Goal: Task Accomplishment & Management: Manage account settings

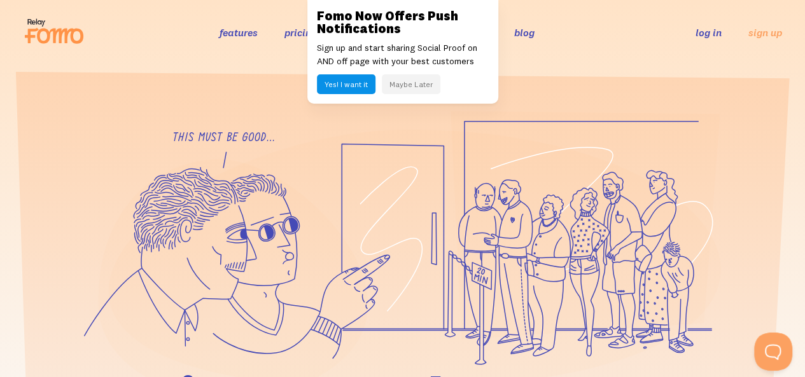
click at [419, 87] on button "Maybe Later" at bounding box center [411, 84] width 59 height 20
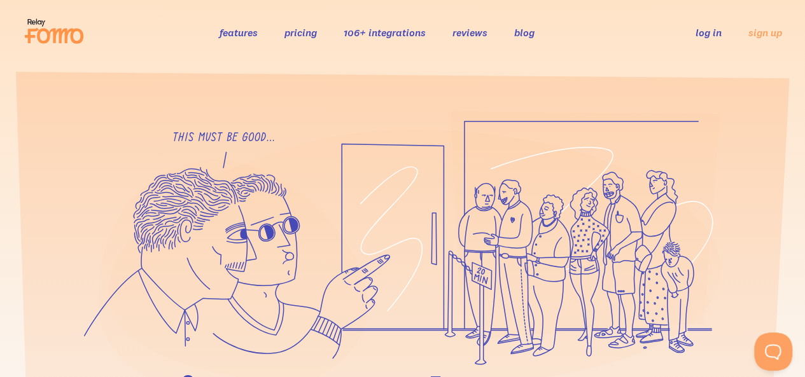
click at [713, 36] on link "log in" at bounding box center [709, 32] width 26 height 13
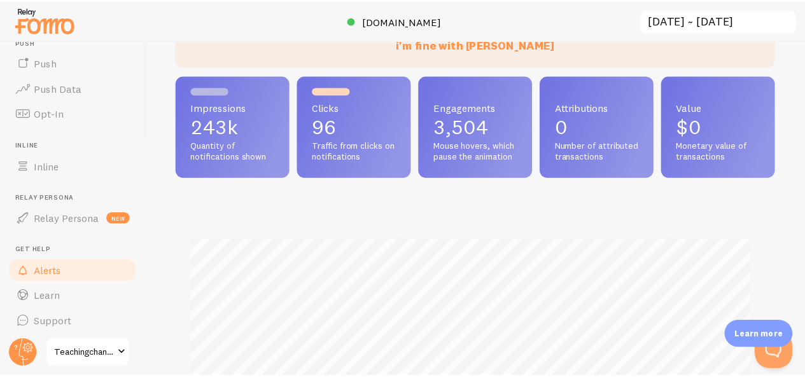
scroll to position [226, 0]
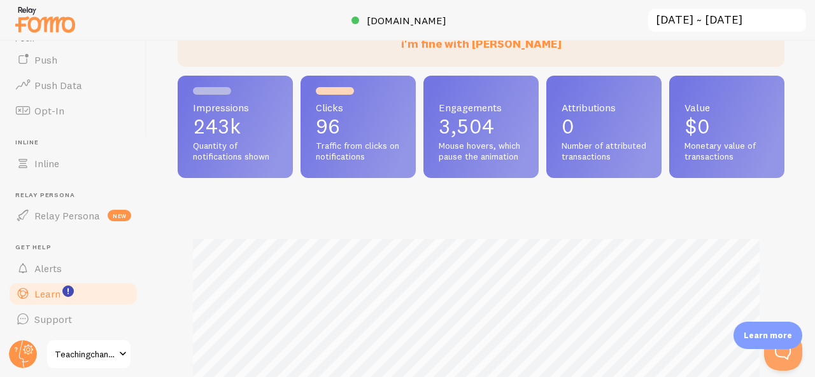
click at [38, 291] on span "Learn" at bounding box center [47, 294] width 26 height 13
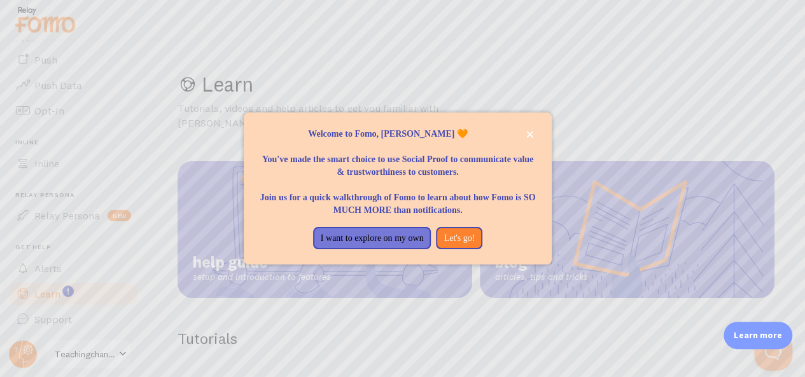
scroll to position [64, 0]
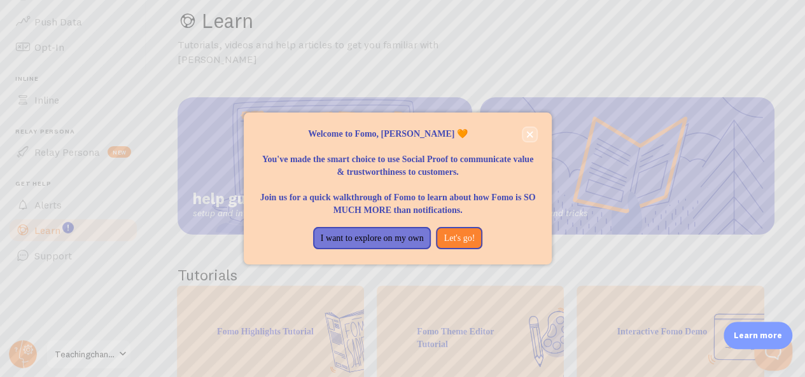
click at [528, 134] on icon "close," at bounding box center [530, 134] width 6 height 6
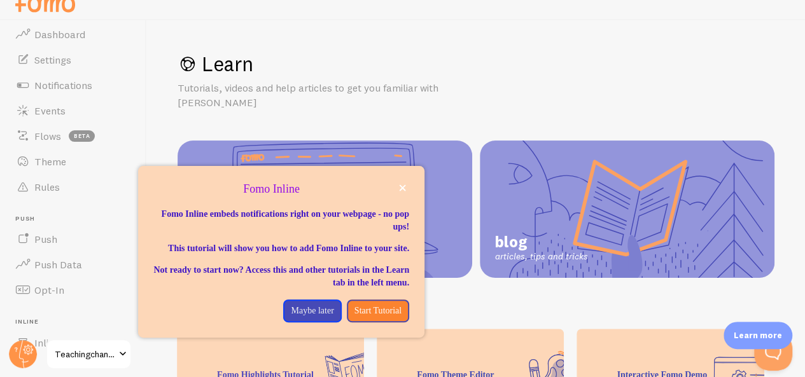
scroll to position [0, 0]
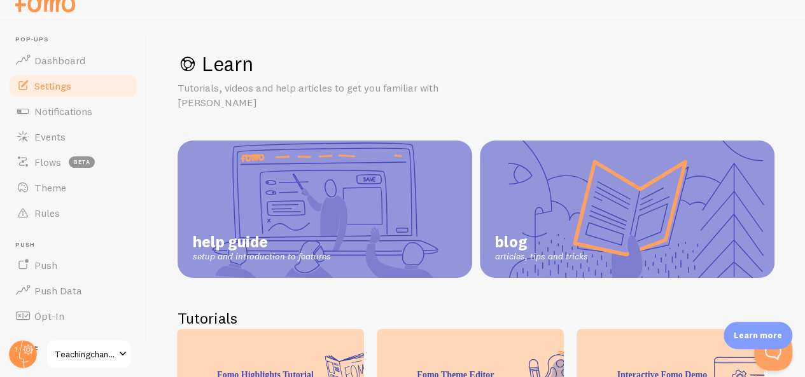
click at [62, 88] on span "Settings" at bounding box center [52, 86] width 37 height 13
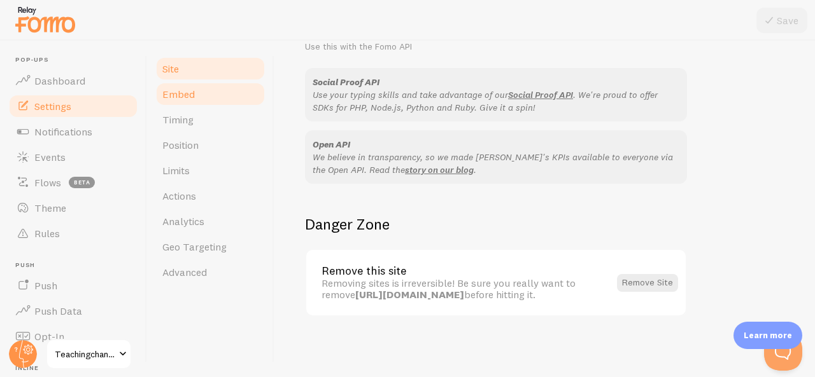
click at [192, 92] on span "Embed" at bounding box center [178, 94] width 32 height 13
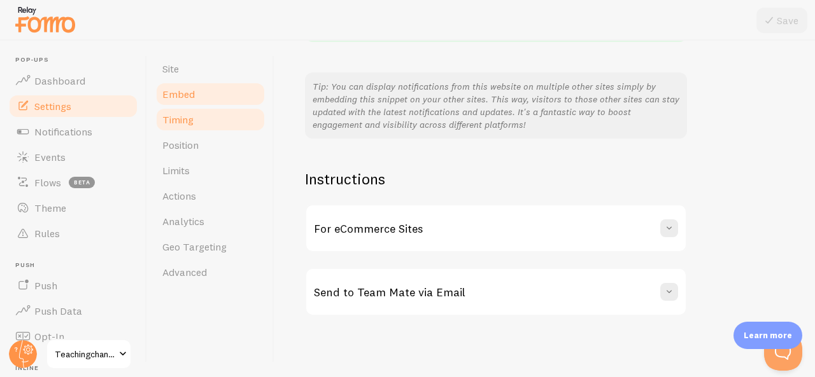
click at [183, 116] on span "Timing" at bounding box center [177, 119] width 31 height 13
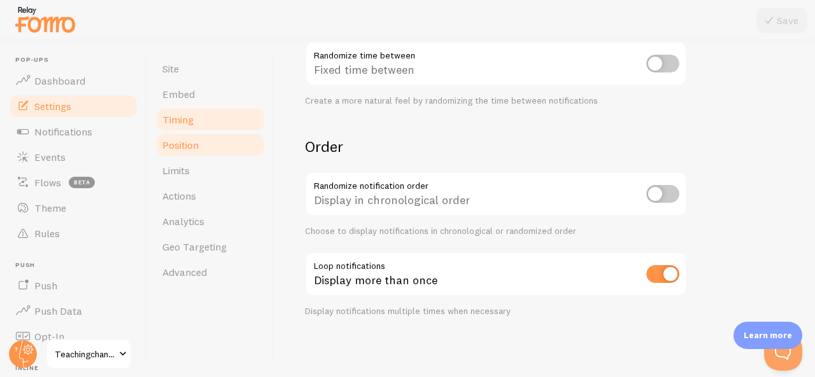
click at [194, 149] on span "Position" at bounding box center [180, 145] width 36 height 13
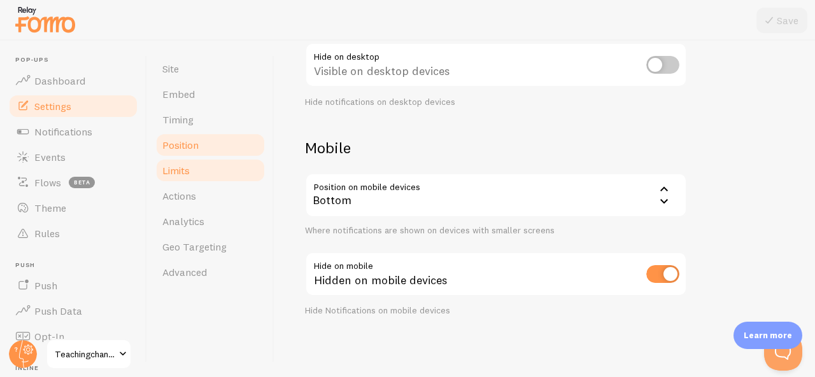
click at [189, 167] on span "Limits" at bounding box center [175, 170] width 27 height 13
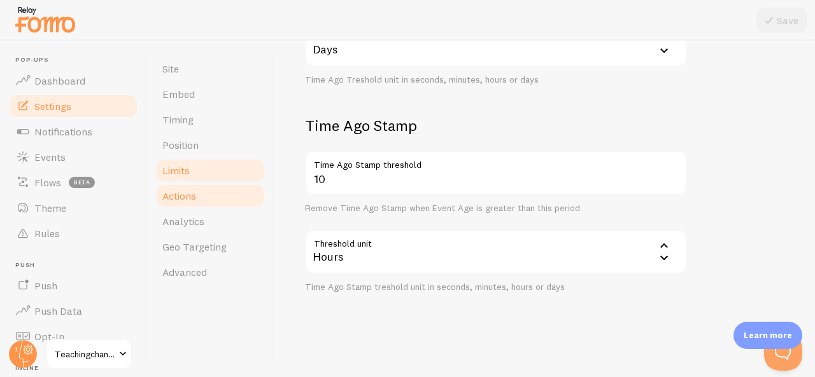
scroll to position [447, 0]
click at [181, 203] on link "Actions" at bounding box center [210, 195] width 111 height 25
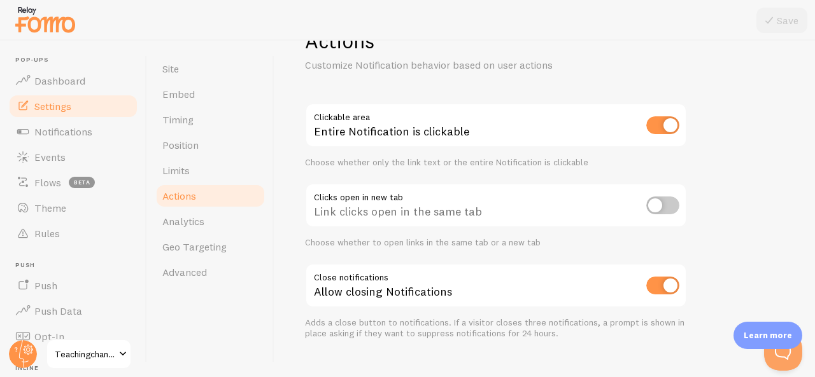
scroll to position [64, 0]
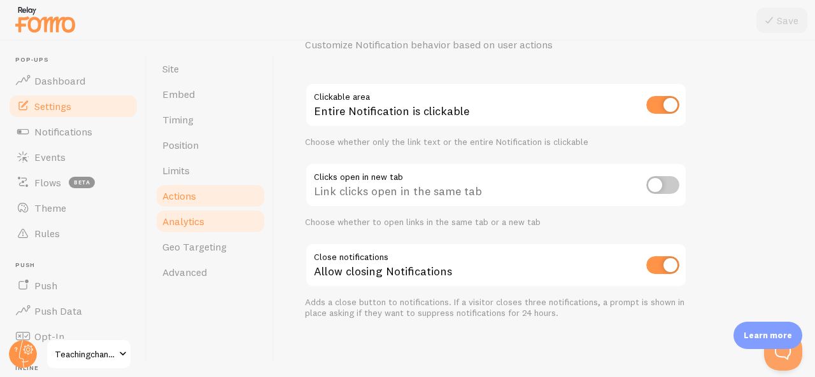
click at [181, 221] on span "Analytics" at bounding box center [183, 221] width 42 height 13
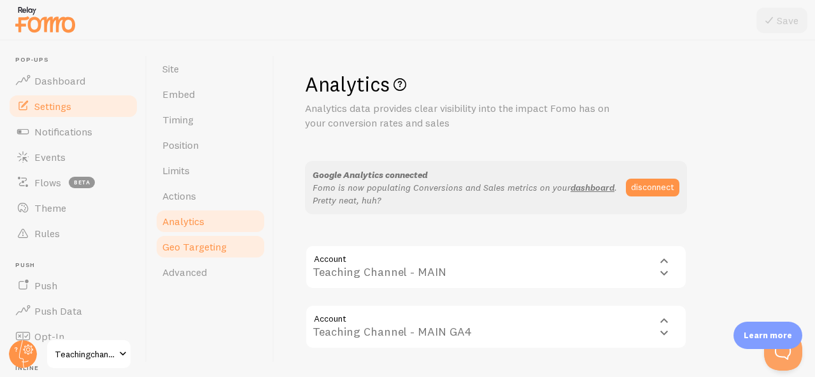
click at [185, 248] on span "Geo Targeting" at bounding box center [194, 247] width 64 height 13
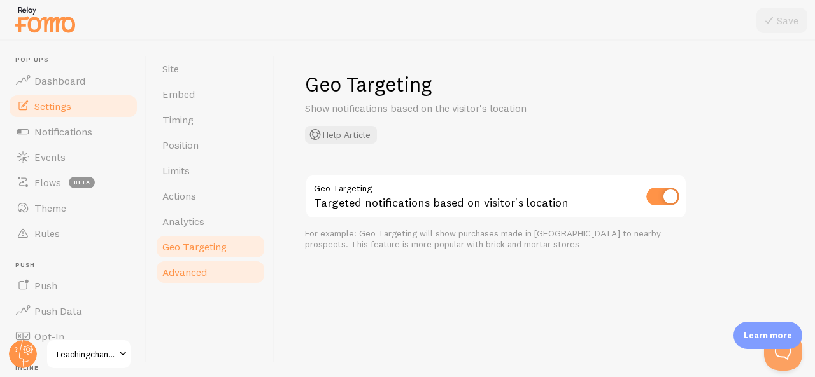
click at [173, 272] on span "Advanced" at bounding box center [184, 272] width 45 height 13
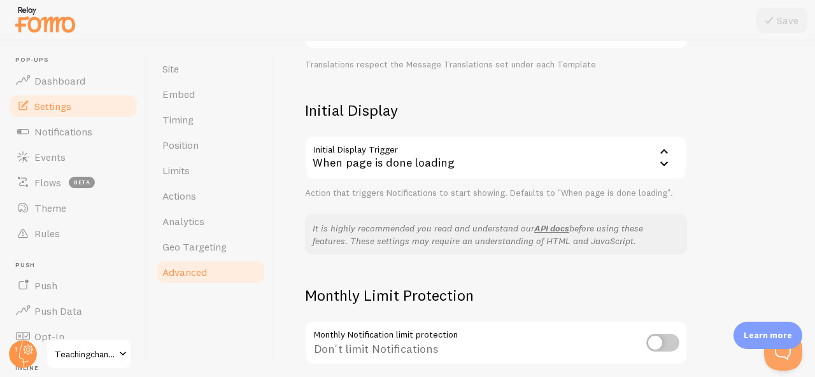
scroll to position [360, 0]
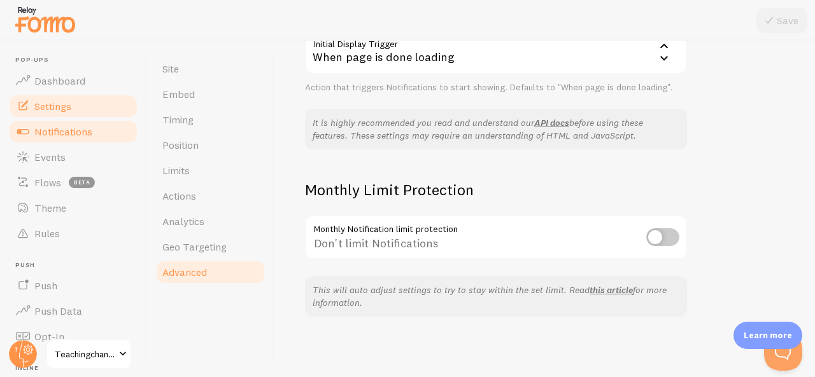
click at [57, 133] on span "Notifications" at bounding box center [63, 131] width 58 height 13
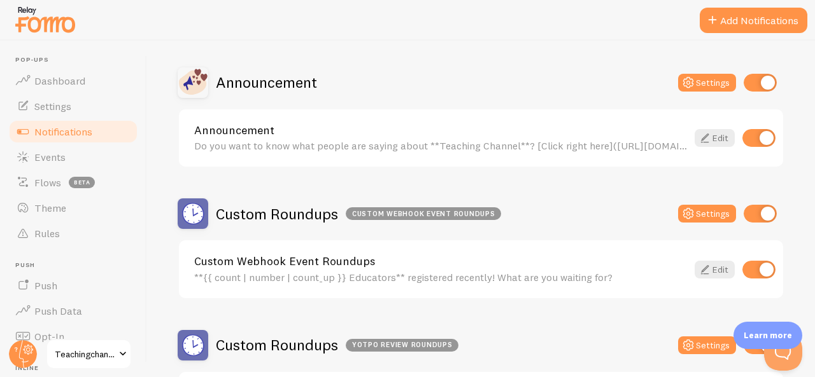
scroll to position [382, 0]
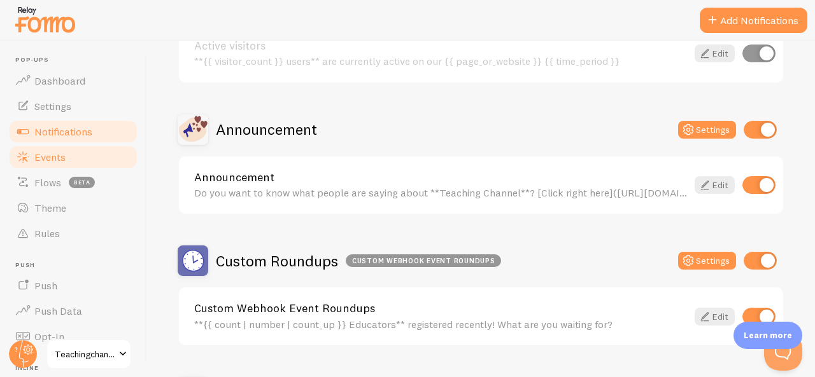
click at [37, 157] on span "Events" at bounding box center [49, 157] width 31 height 13
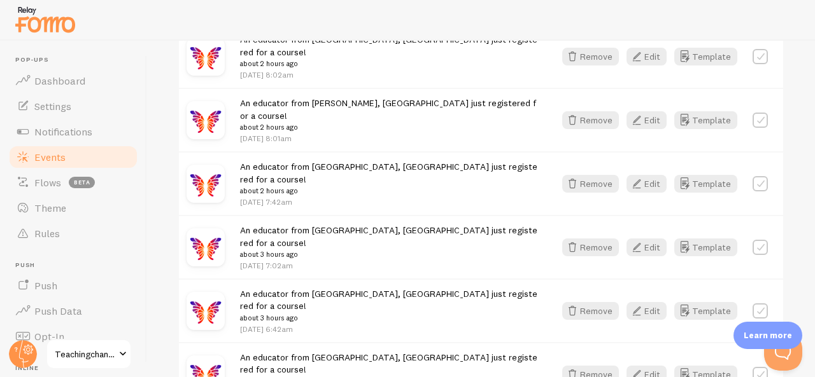
scroll to position [1870, 0]
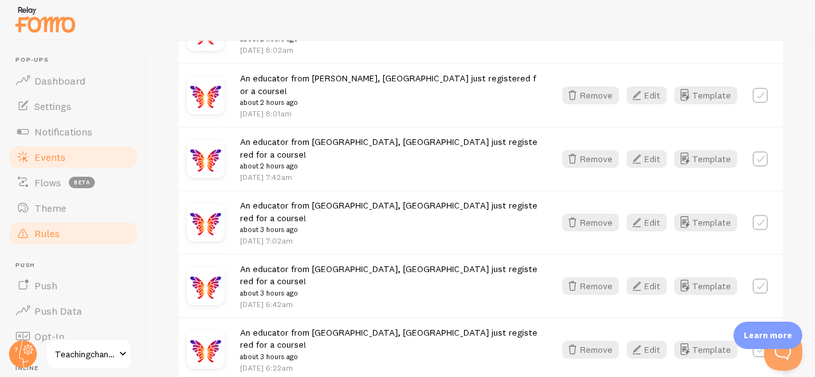
click at [43, 232] on span "Rules" at bounding box center [46, 233] width 25 height 13
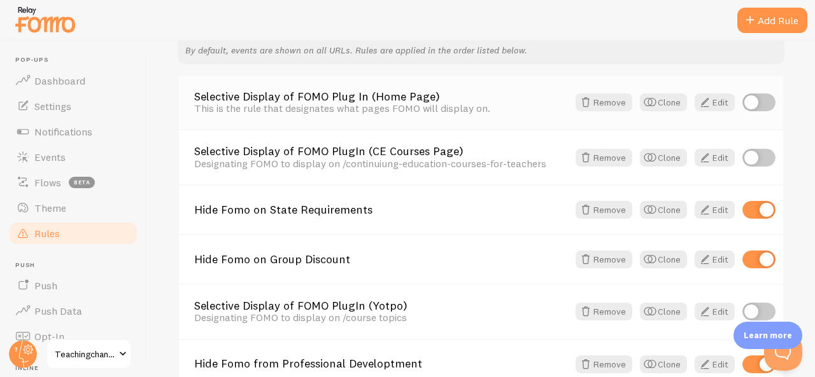
scroll to position [64, 0]
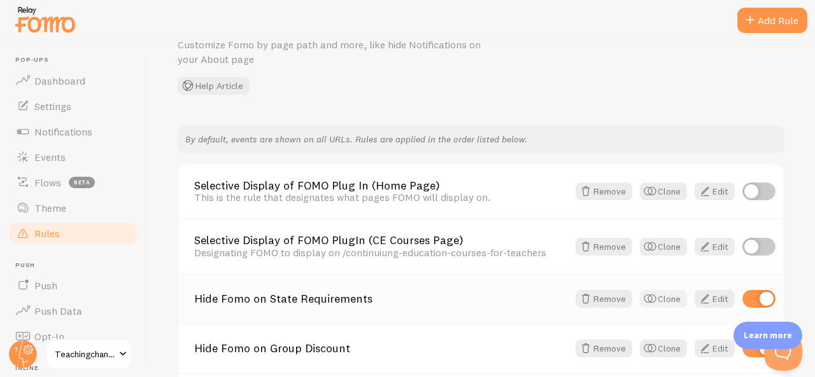
click at [653, 296] on button "Clone" at bounding box center [663, 299] width 47 height 18
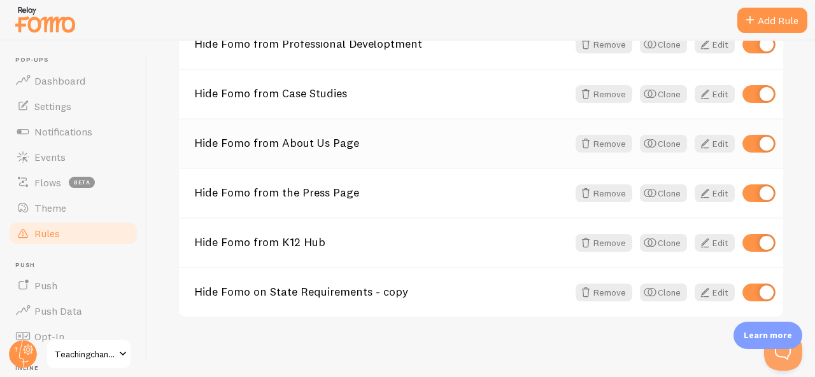
scroll to position [474, 0]
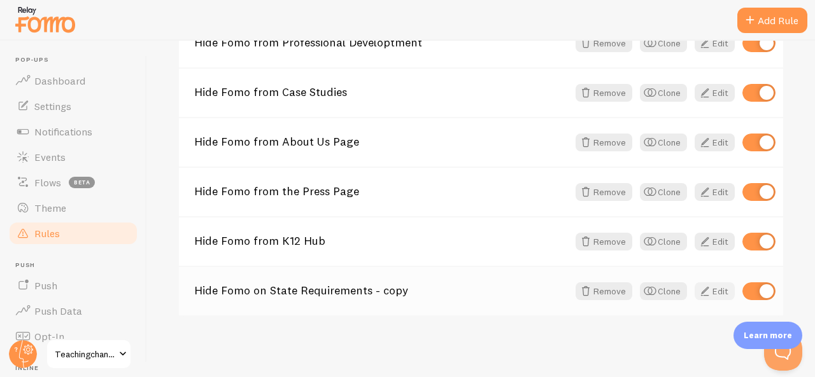
click at [705, 291] on link "Edit" at bounding box center [714, 292] width 40 height 18
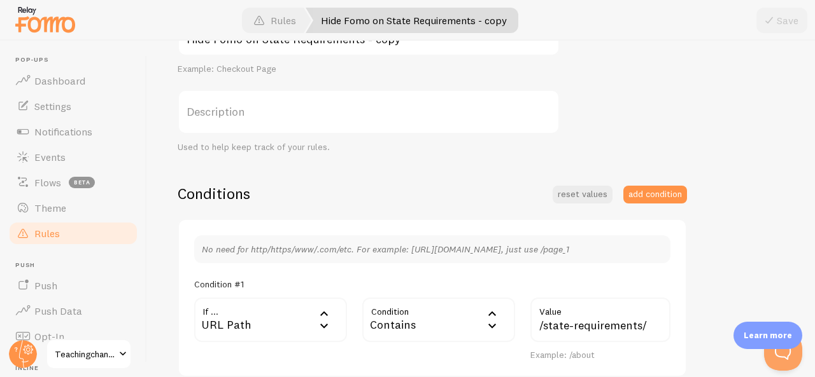
scroll to position [255, 0]
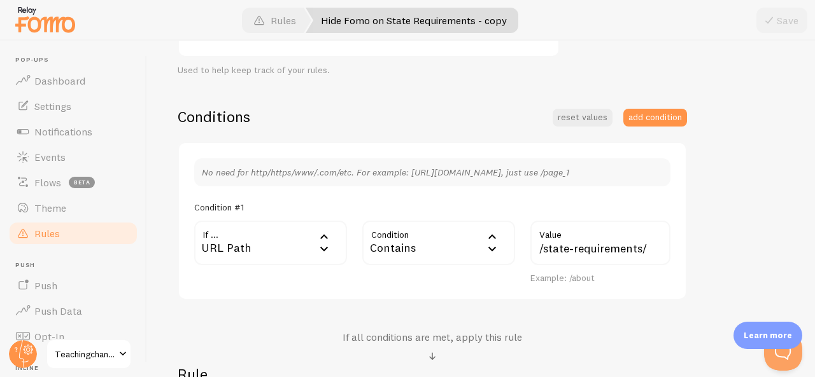
click at [587, 236] on label "Value" at bounding box center [600, 232] width 140 height 22
click at [587, 236] on input "/state-requirements/" at bounding box center [600, 243] width 140 height 45
drag, startPoint x: 545, startPoint y: 251, endPoint x: 714, endPoint y: 237, distance: 169.9
click at [699, 240] on div "Hide Fomo on State Requirements - copy Title Example: Checkout Page Description…" at bounding box center [481, 205] width 607 height 543
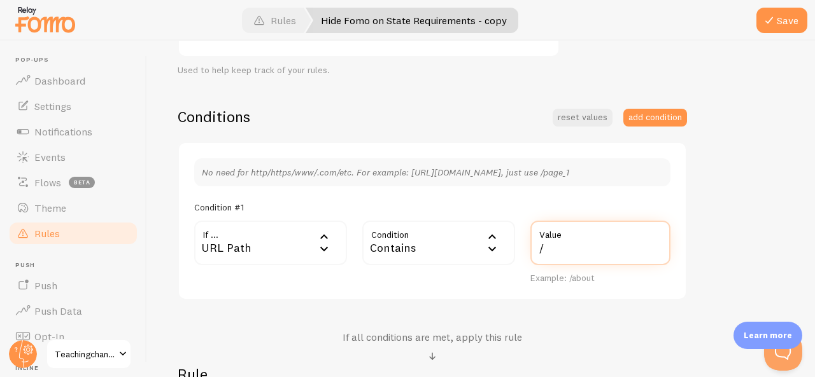
paste input "fauquier-county-public-schools/"
type input "/fauquier-county-public-schools/"
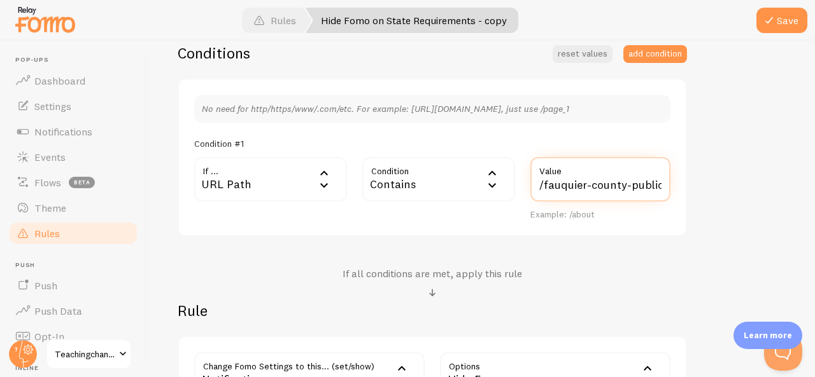
scroll to position [255, 0]
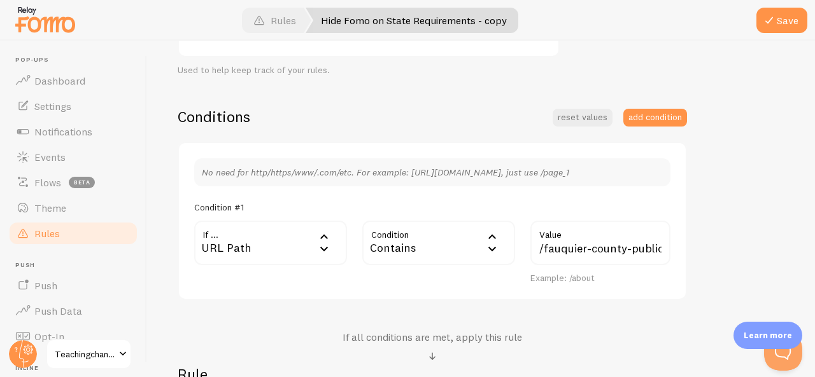
click at [398, 18] on link "Hide Fomo on State Requirements - copy" at bounding box center [411, 20] width 213 height 25
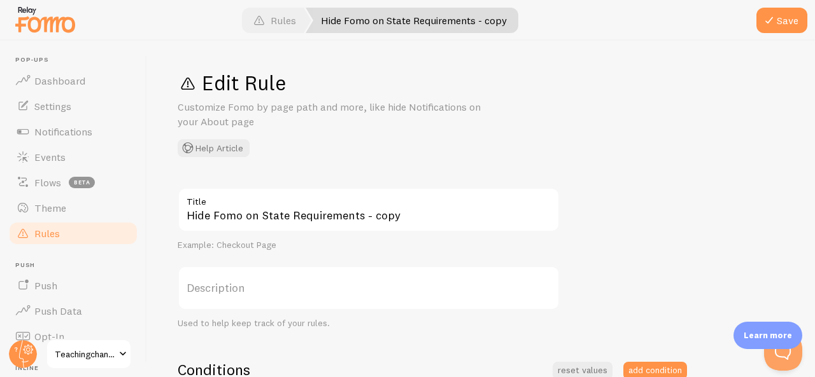
scroll to position [0, 0]
click at [780, 24] on button "Save" at bounding box center [781, 20] width 51 height 25
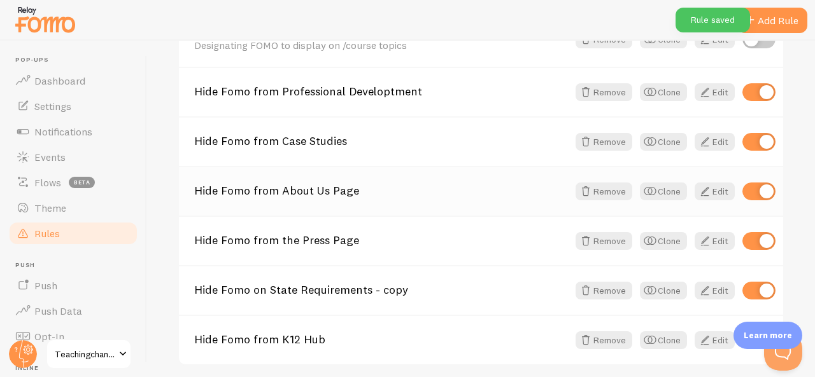
scroll to position [445, 0]
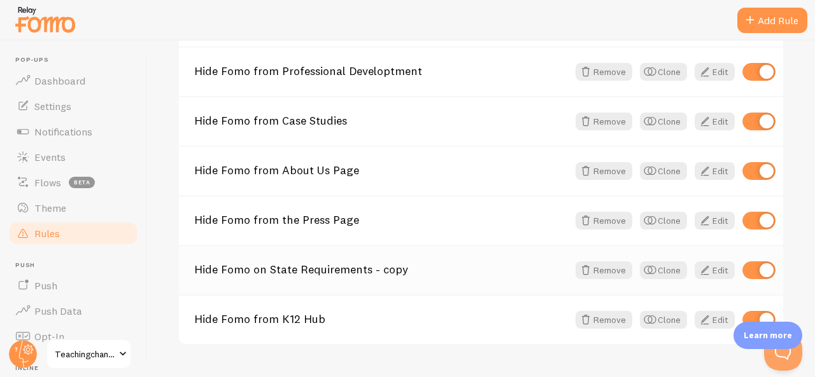
click at [485, 274] on link "Hide Fomo on State Requirements - copy" at bounding box center [381, 269] width 374 height 11
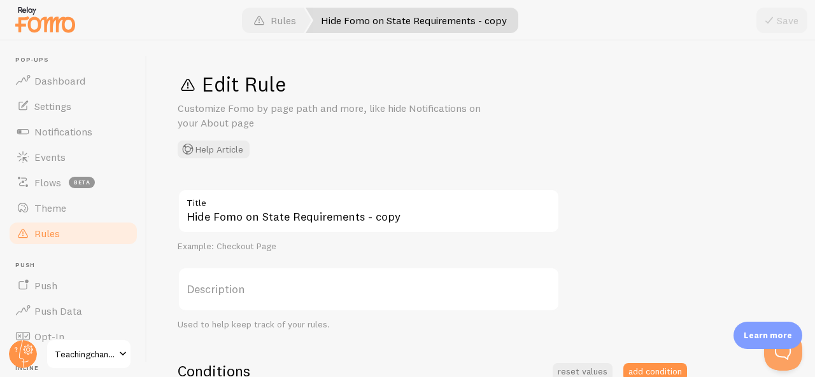
click at [344, 24] on link "Hide Fomo on State Requirements - copy" at bounding box center [411, 20] width 213 height 25
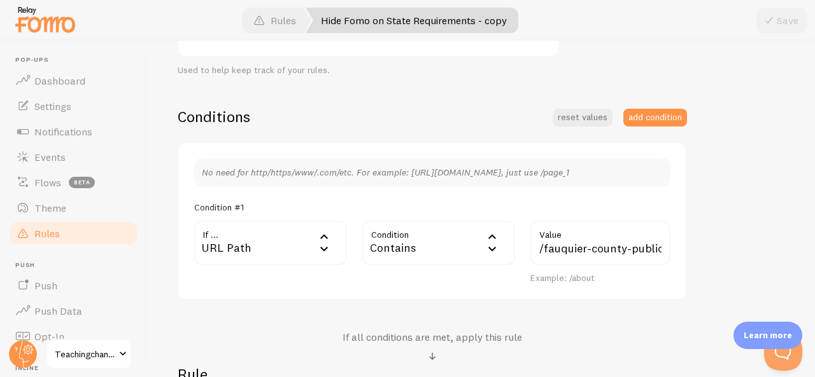
scroll to position [127, 0]
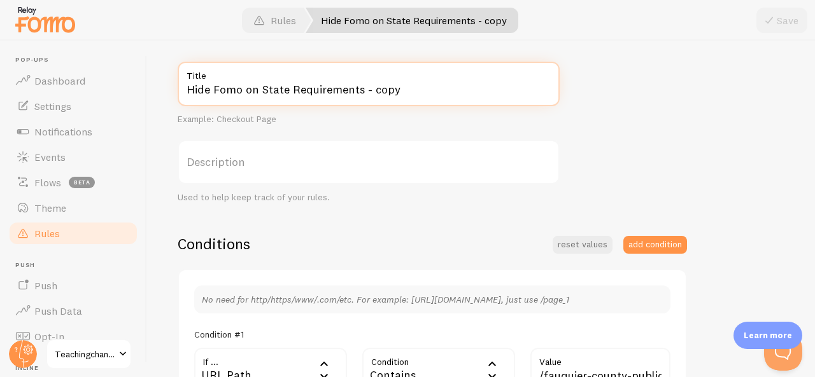
click at [286, 94] on input "Hide Fomo on State Requirements - copy" at bounding box center [369, 84] width 382 height 45
drag, startPoint x: 261, startPoint y: 90, endPoint x: 544, endPoint y: 104, distance: 282.9
click at [530, 104] on input "Hide Fomo on State Requirements - copy" at bounding box center [369, 84] width 382 height 45
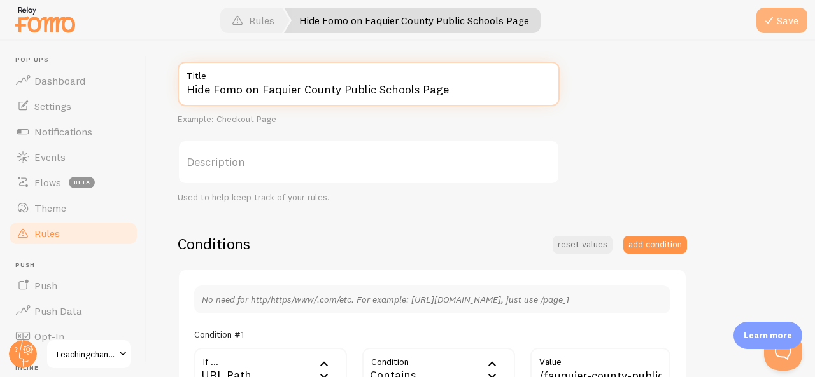
type input "Hide Fomo on Faquier County Public Schools Page"
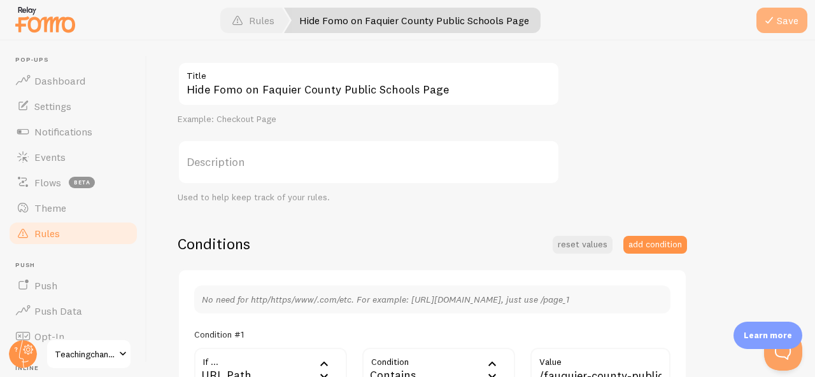
click at [789, 13] on button "Save" at bounding box center [781, 20] width 51 height 25
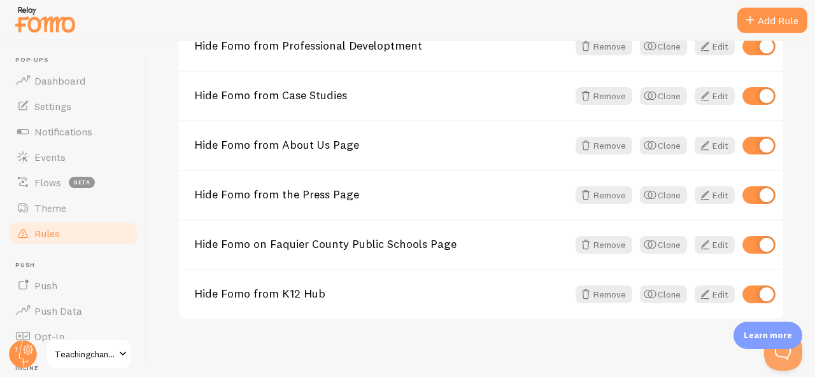
scroll to position [474, 0]
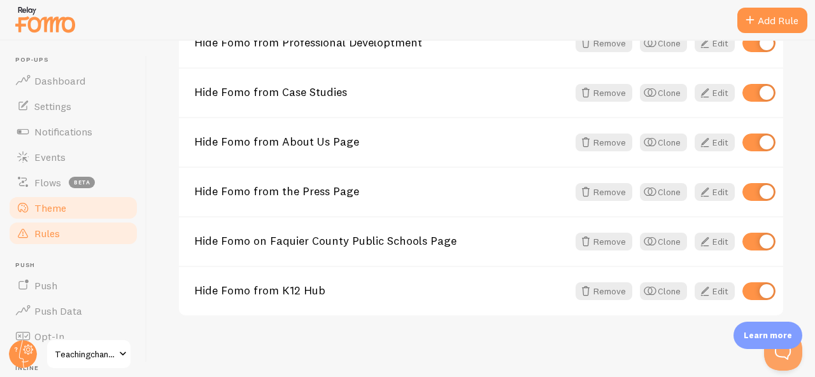
click at [45, 206] on span "Theme" at bounding box center [50, 208] width 32 height 13
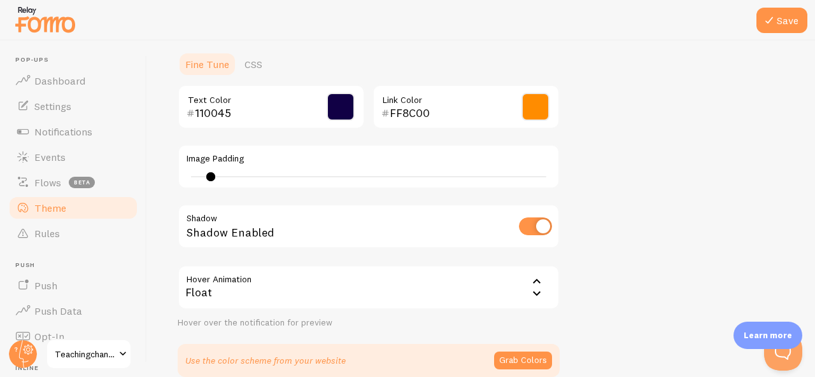
scroll to position [318, 0]
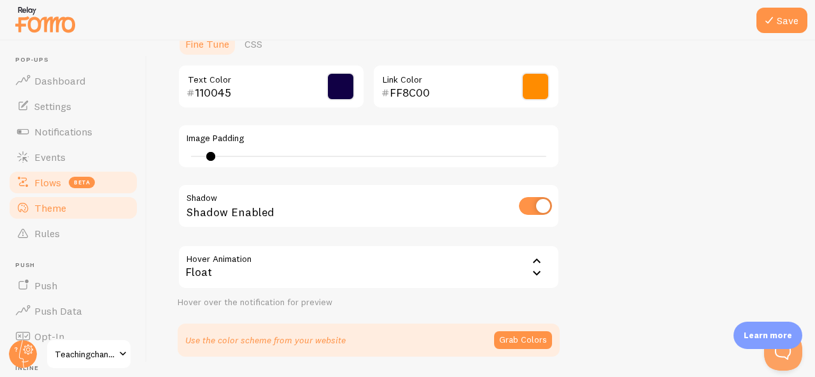
click at [55, 179] on span "Flows" at bounding box center [47, 182] width 27 height 13
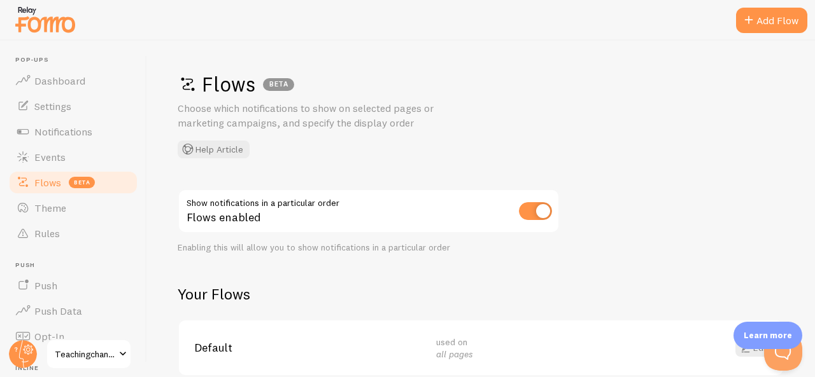
scroll to position [60, 0]
